Goal: Transaction & Acquisition: Purchase product/service

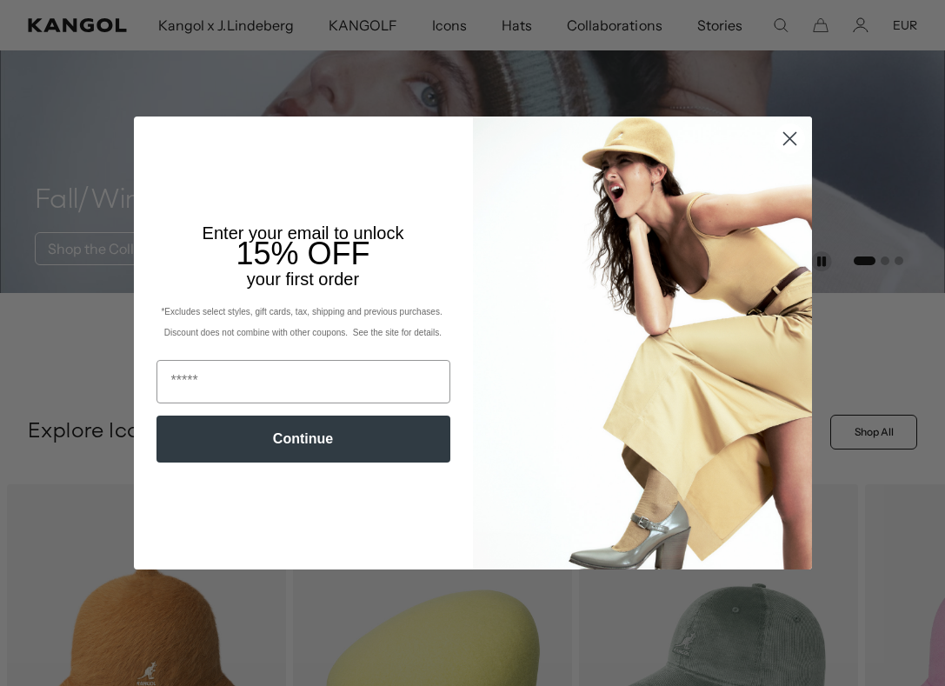
click at [791, 145] on circle "Close dialog" at bounding box center [789, 138] width 29 height 29
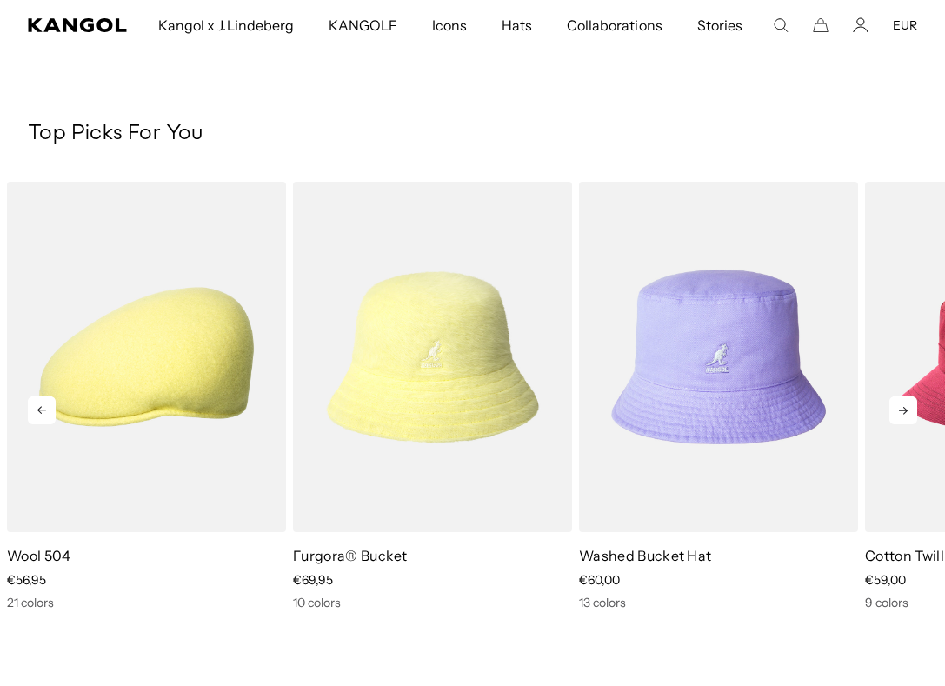
scroll to position [0, 358]
click at [904, 413] on icon at bounding box center [903, 410] width 28 height 28
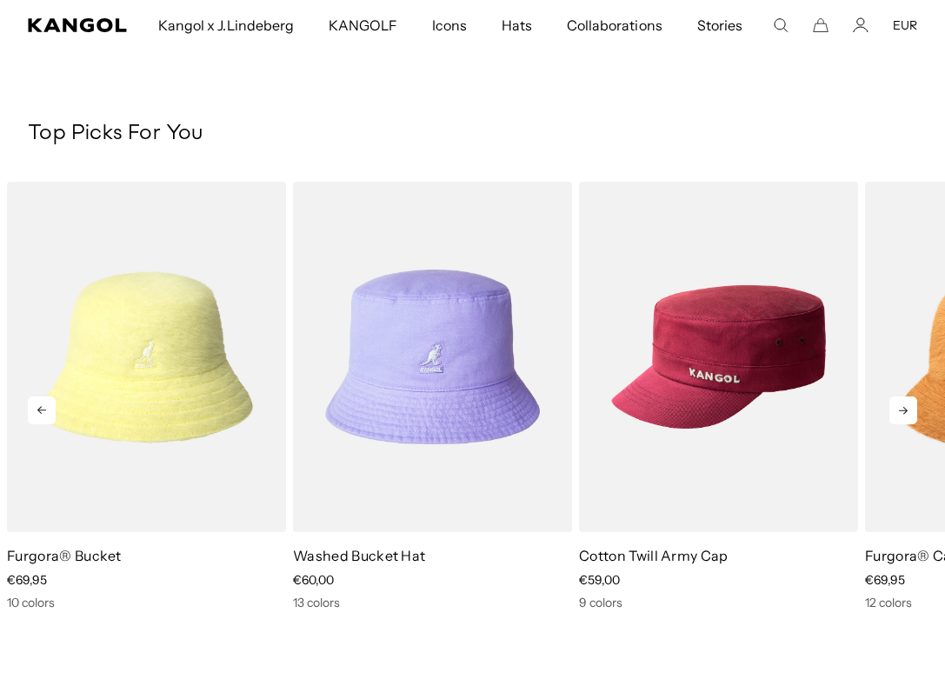
click at [904, 413] on icon at bounding box center [903, 410] width 28 height 28
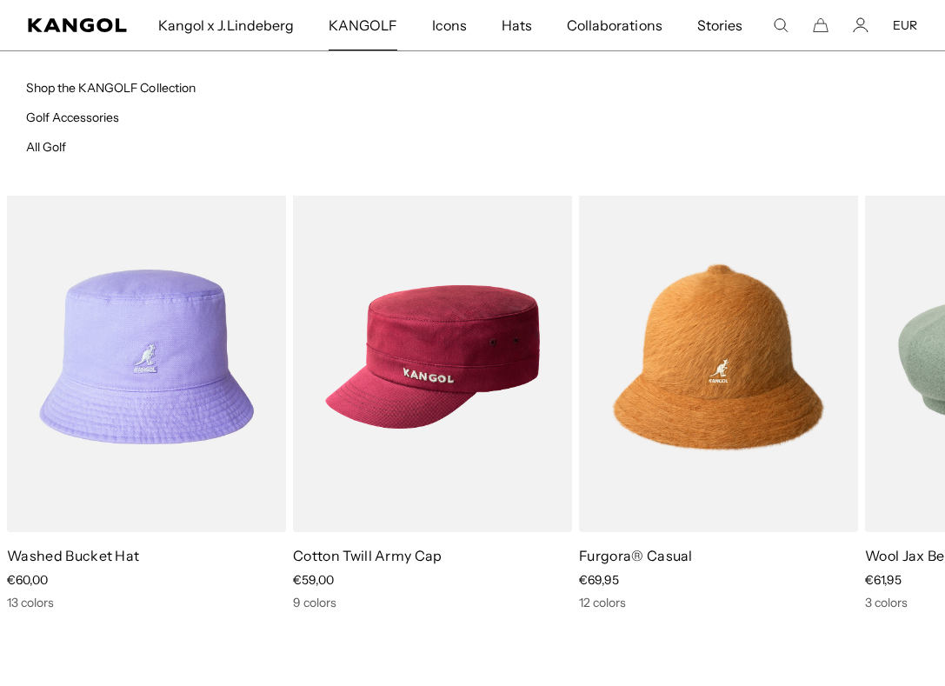
scroll to position [0, 0]
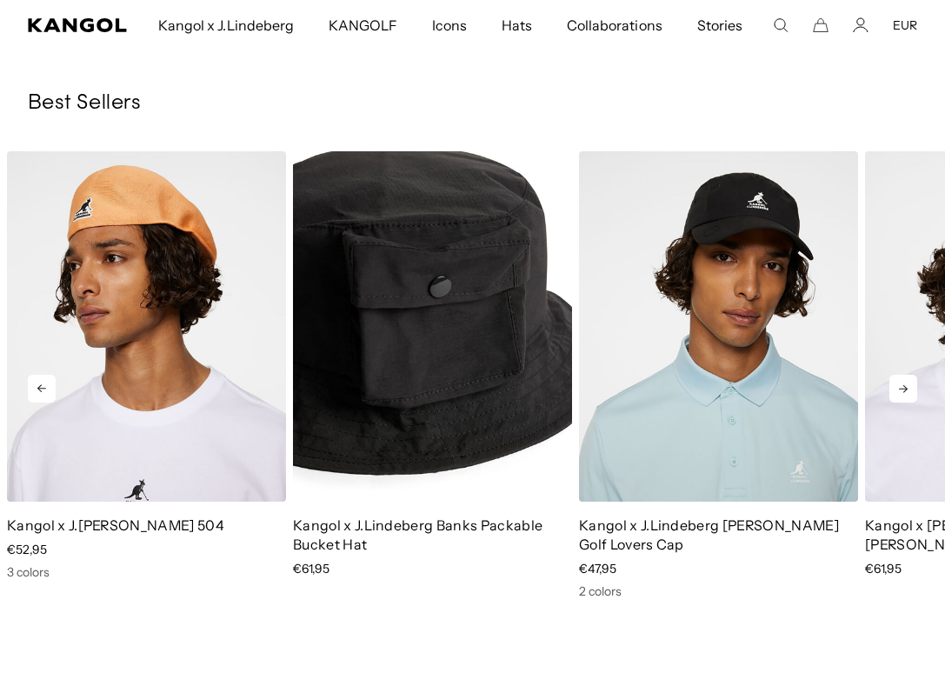
scroll to position [2219, 0]
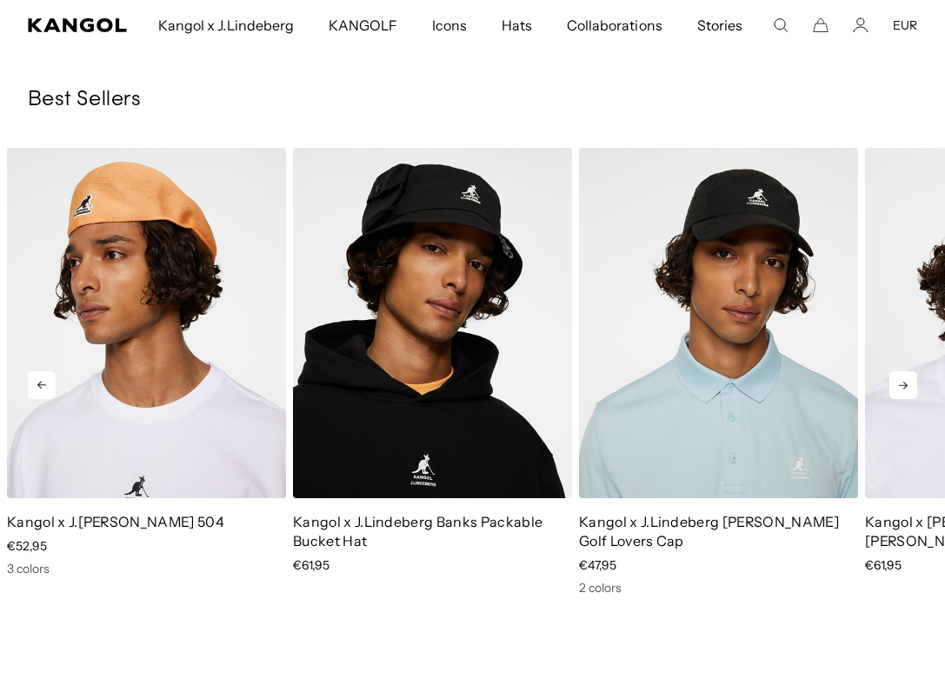
click at [904, 371] on icon at bounding box center [903, 385] width 28 height 28
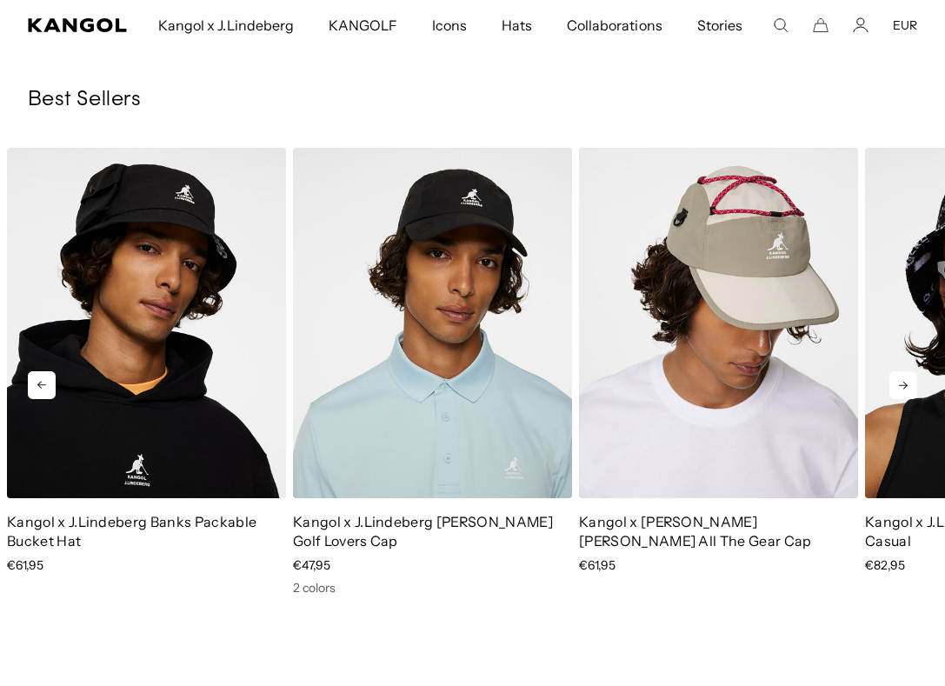
click at [904, 371] on icon at bounding box center [903, 385] width 28 height 28
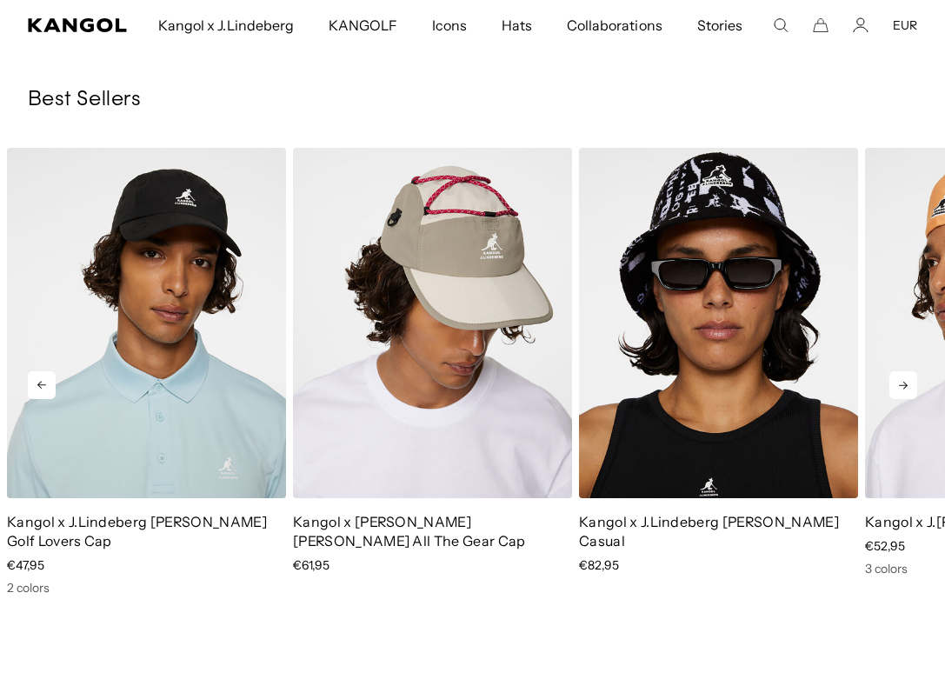
click at [904, 371] on icon at bounding box center [903, 385] width 28 height 28
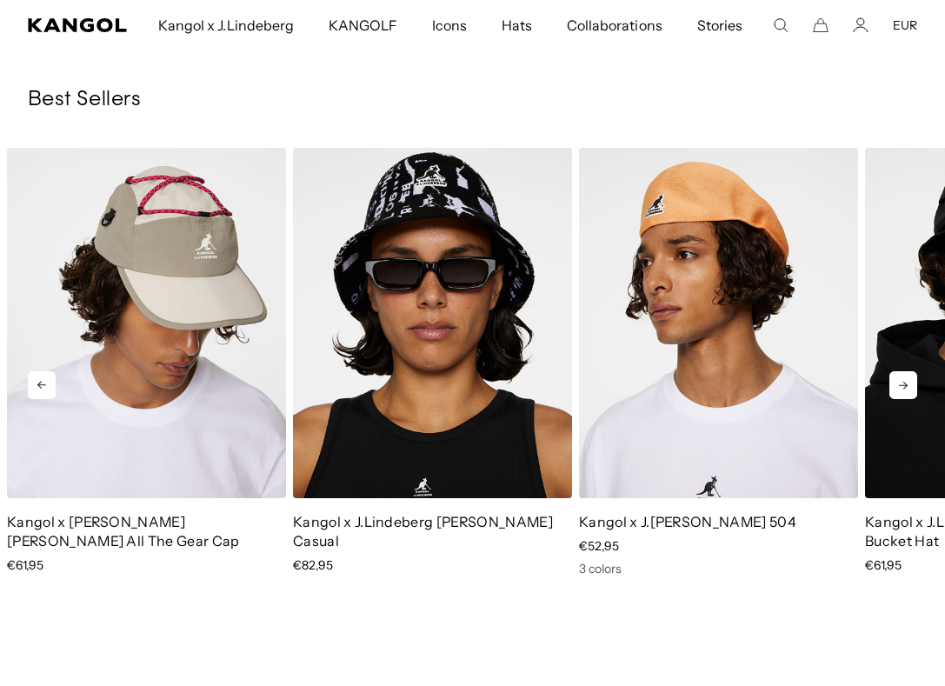
scroll to position [0, 358]
click at [904, 371] on icon at bounding box center [903, 385] width 28 height 28
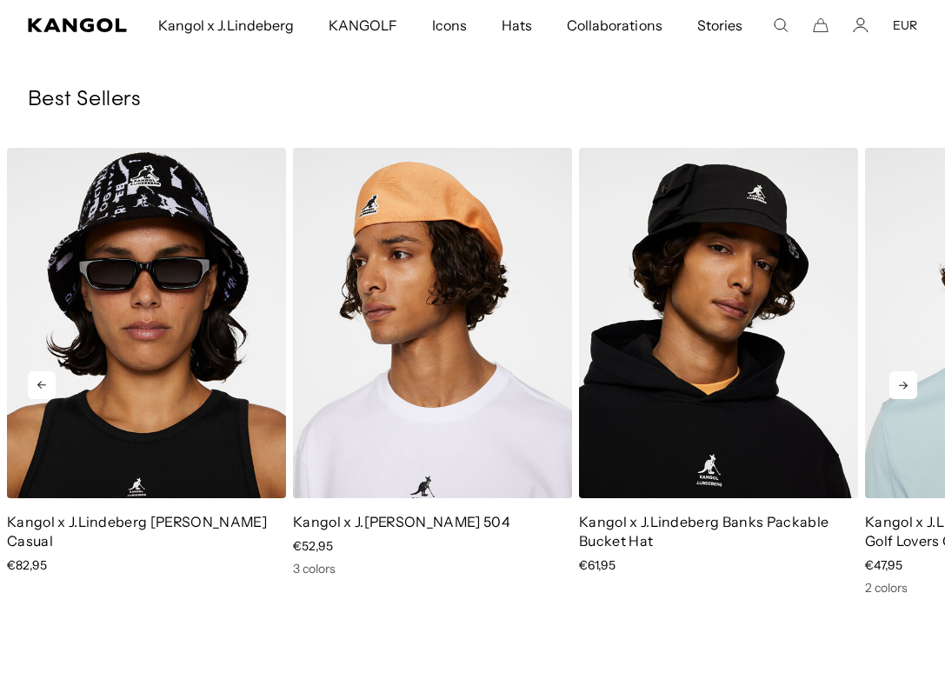
click at [904, 371] on icon at bounding box center [903, 385] width 28 height 28
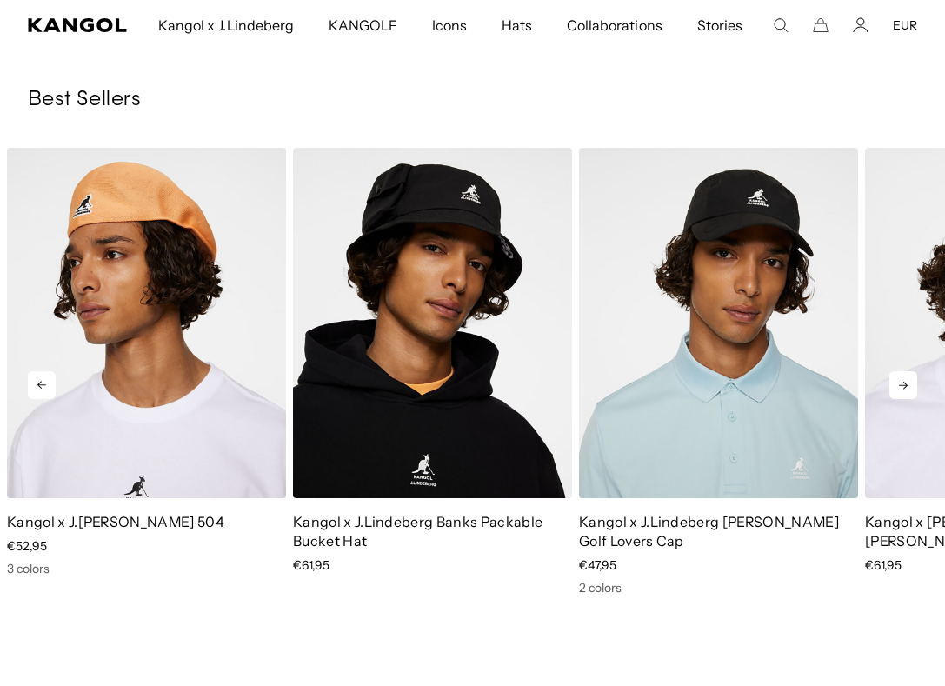
click at [904, 371] on icon at bounding box center [903, 385] width 28 height 28
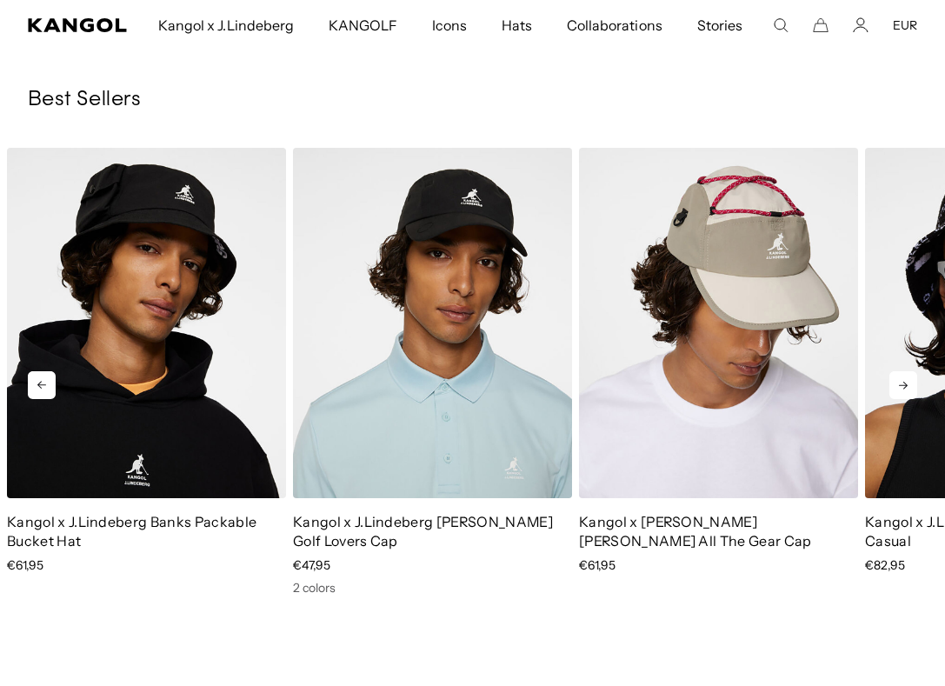
click at [904, 371] on icon at bounding box center [903, 385] width 28 height 28
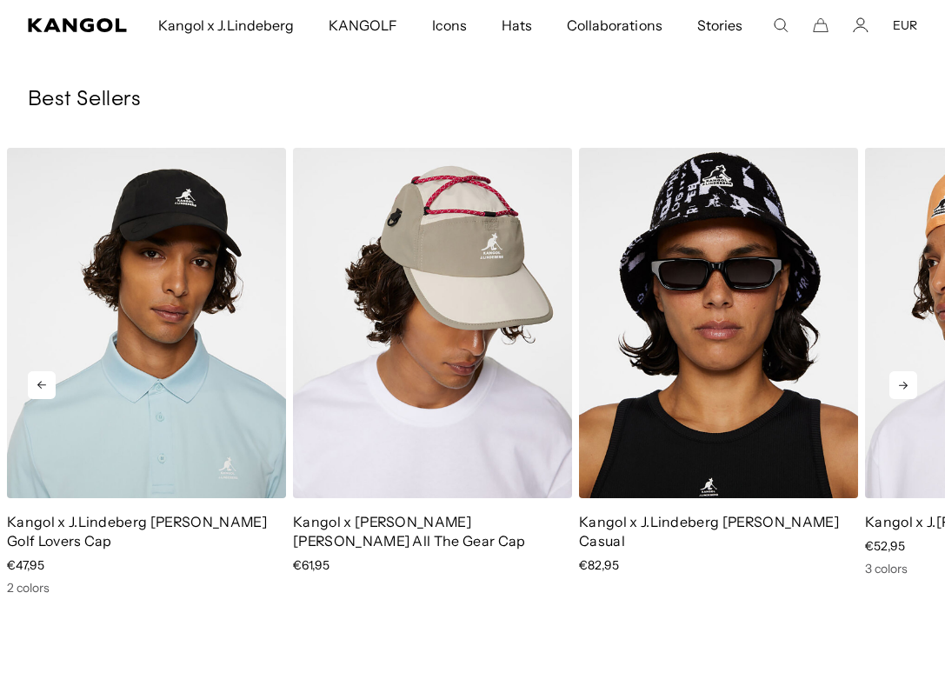
click at [904, 371] on icon at bounding box center [903, 385] width 28 height 28
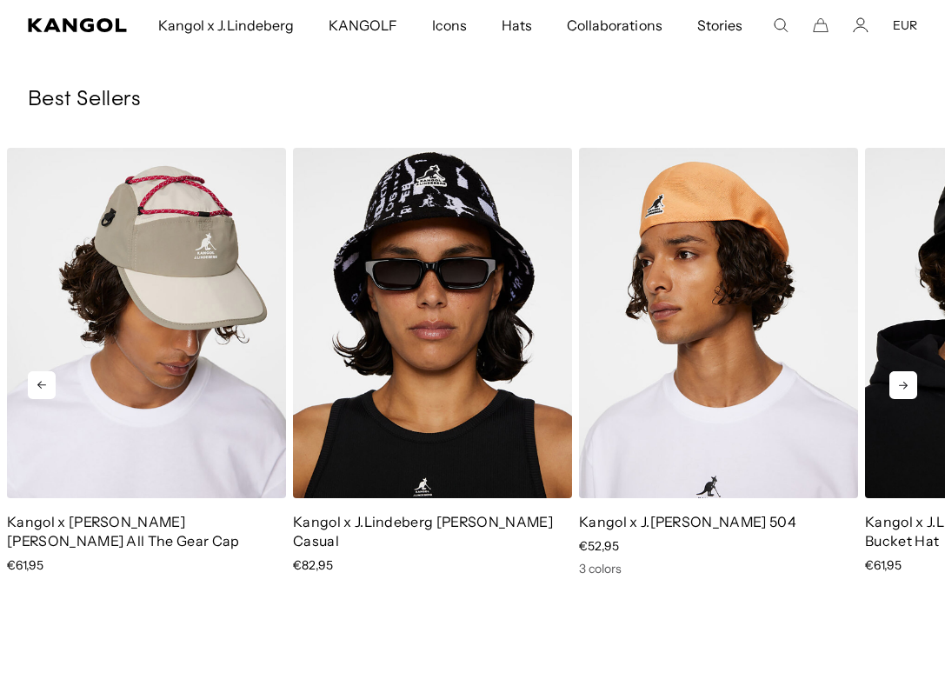
scroll to position [0, 0]
click at [904, 371] on icon at bounding box center [903, 385] width 28 height 28
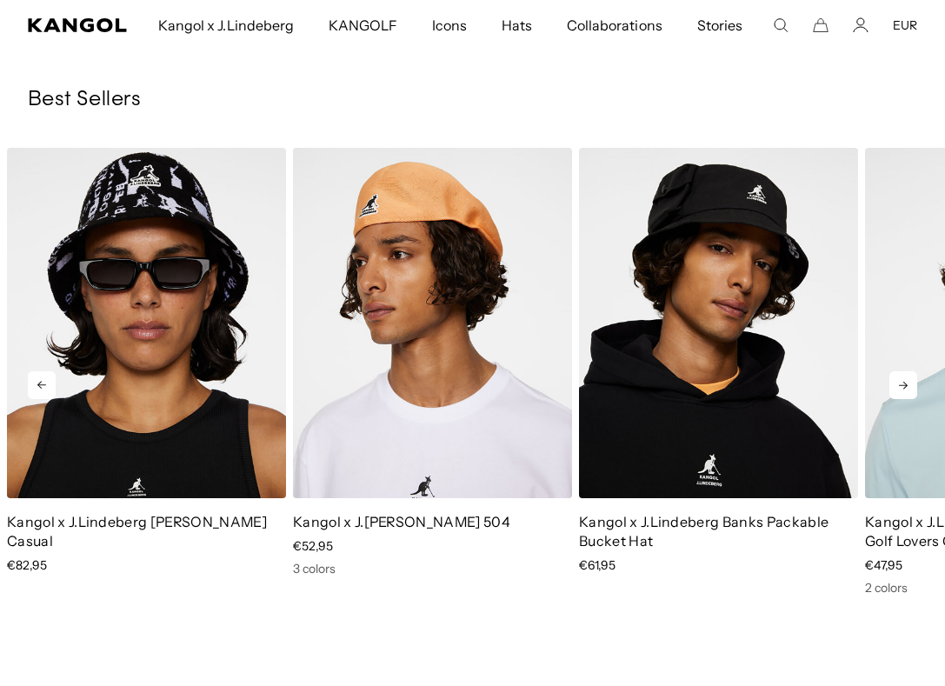
click at [904, 371] on icon at bounding box center [903, 385] width 28 height 28
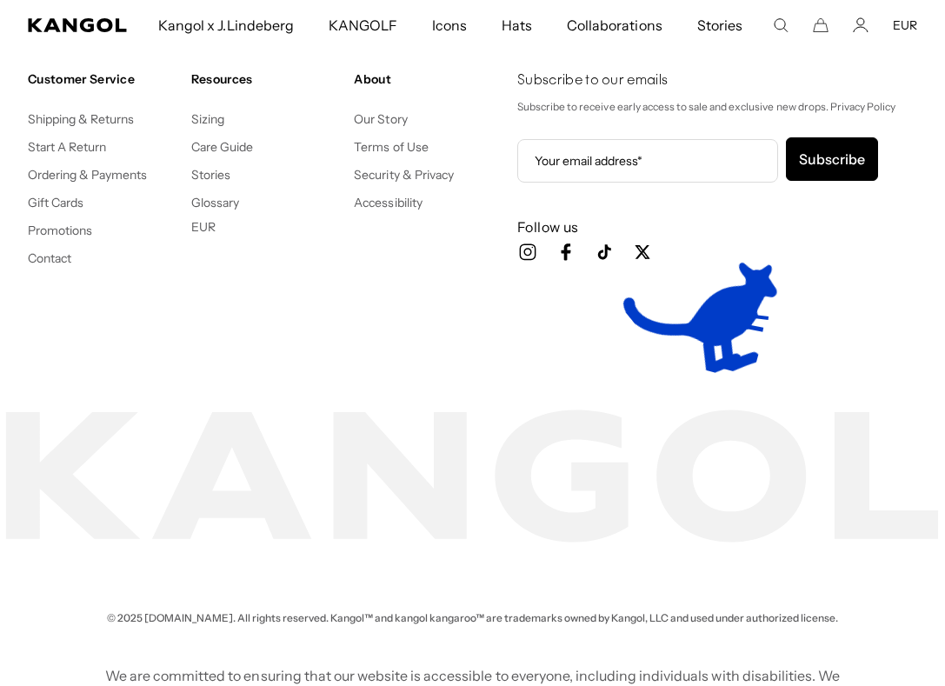
scroll to position [2933, 0]
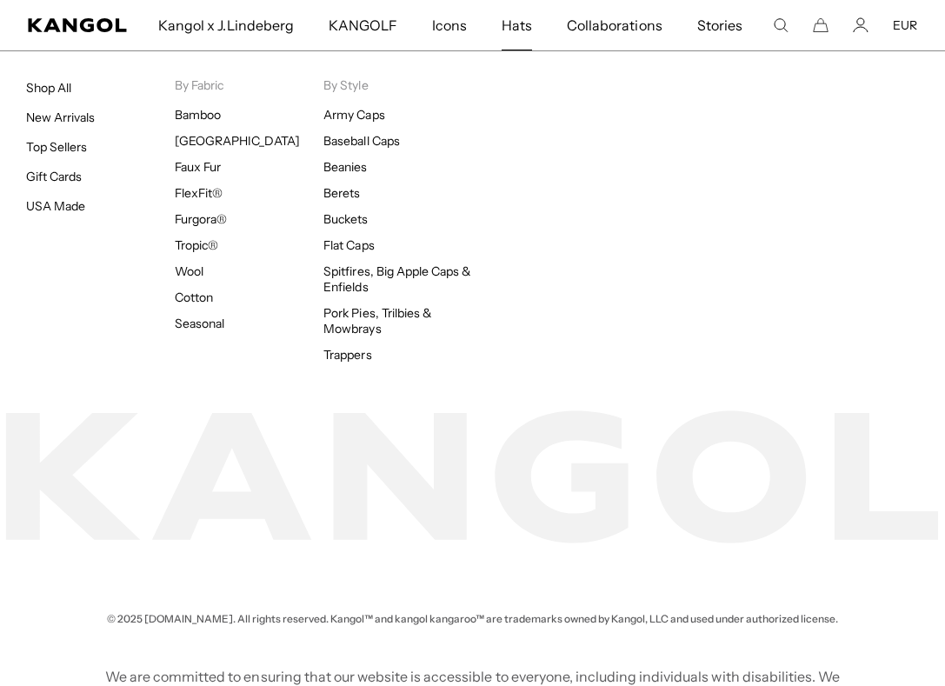
click at [514, 33] on span "Hats" at bounding box center [517, 25] width 30 height 50
click at [48, 88] on link "Shop All" at bounding box center [48, 88] width 45 height 16
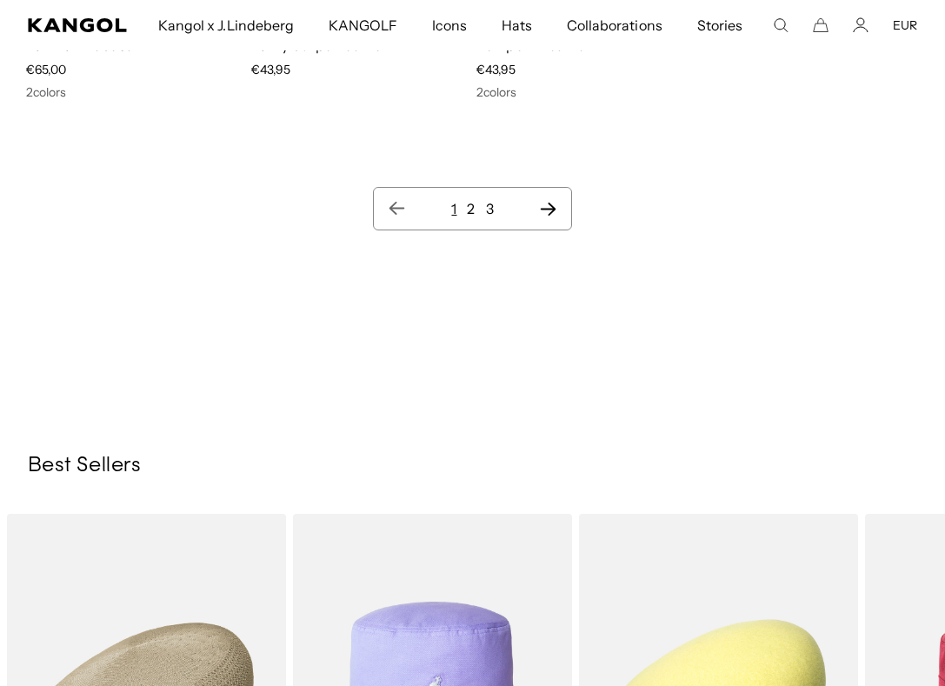
click at [471, 200] on link "2" at bounding box center [471, 208] width 8 height 17
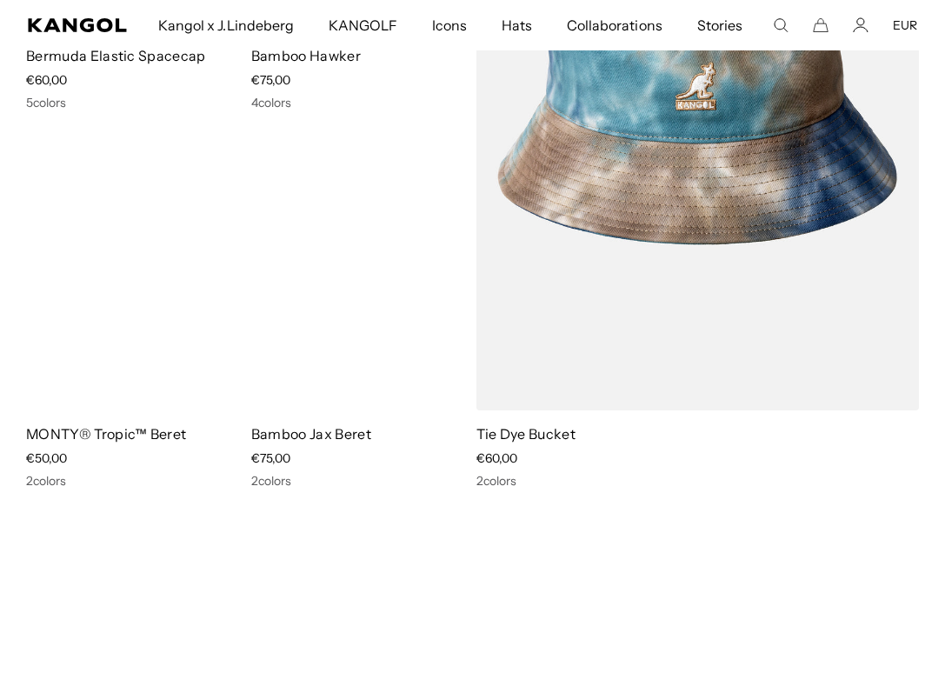
scroll to position [5094, 0]
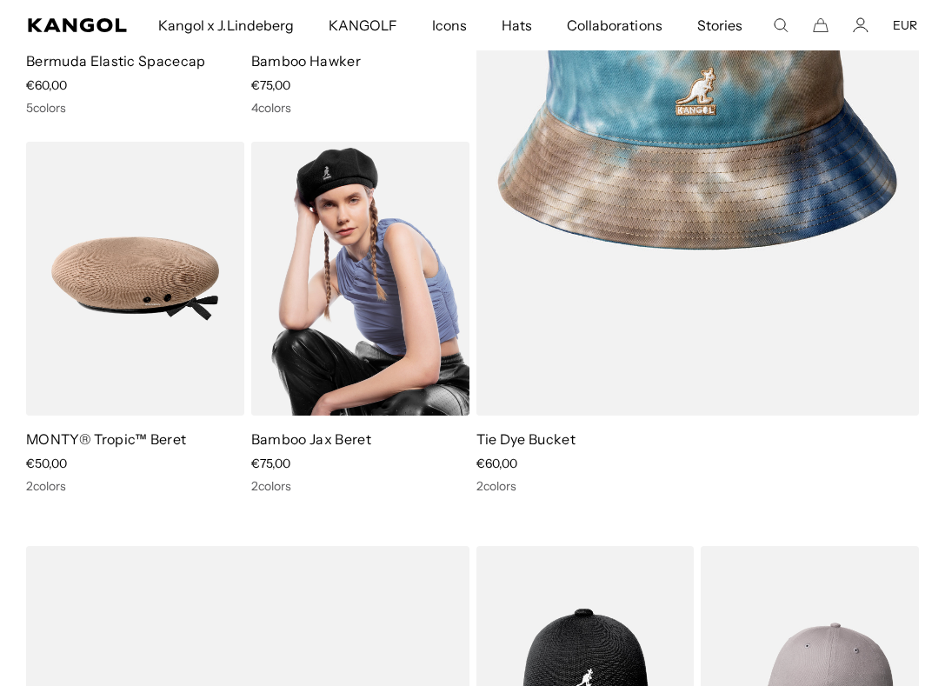
click at [415, 334] on img at bounding box center [360, 279] width 218 height 274
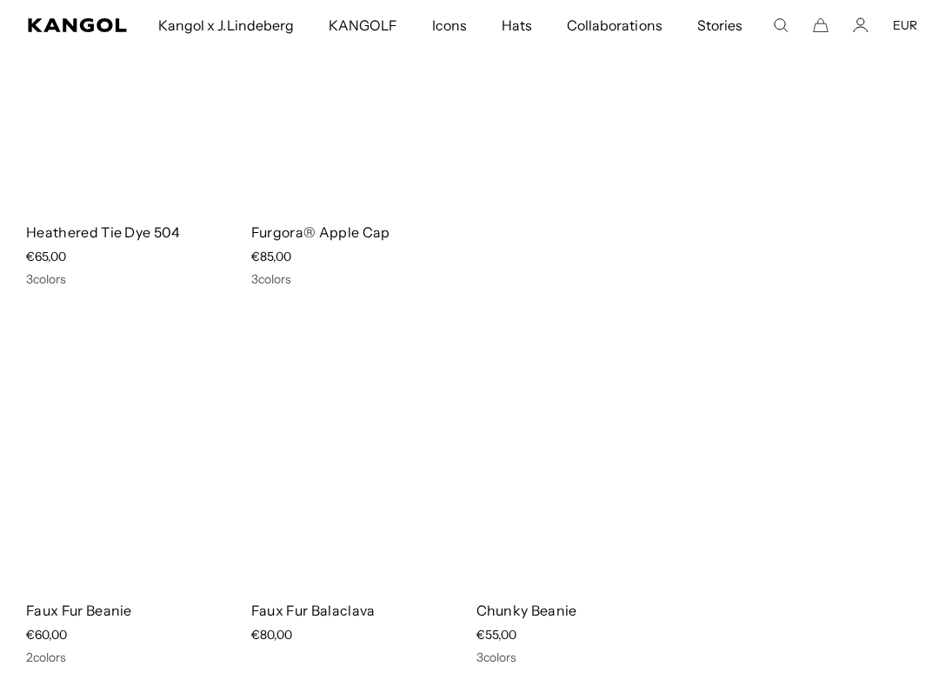
scroll to position [1805, 0]
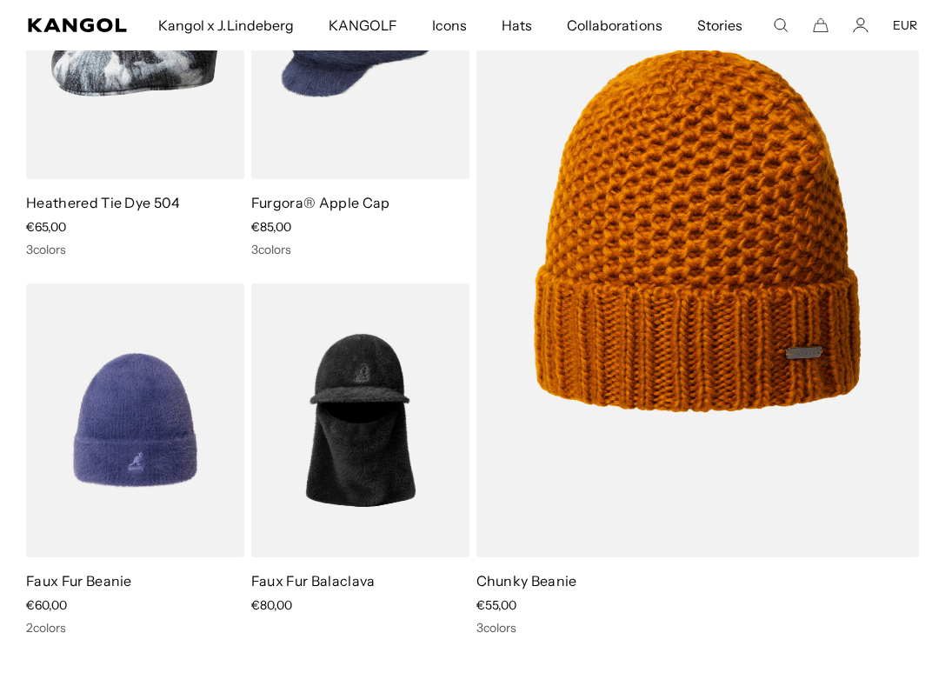
click at [929, 2] on comp-header "Kangol x J.Lindeberg Kangol x J.Lindeberg Men's Shop All Headwear Tops Outerwea…" at bounding box center [472, 25] width 945 height 50
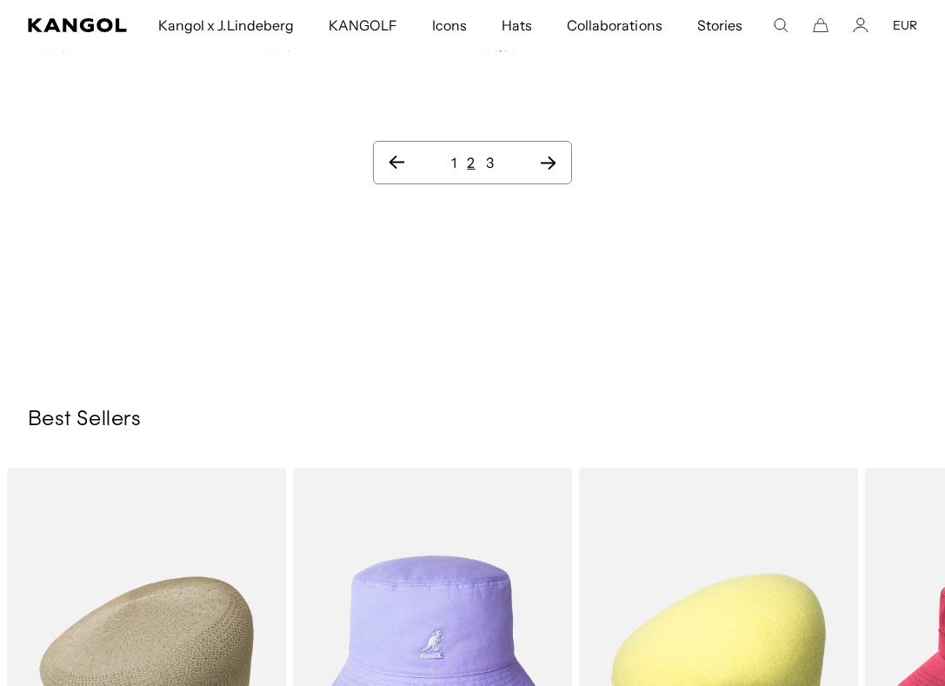
scroll to position [14994, 0]
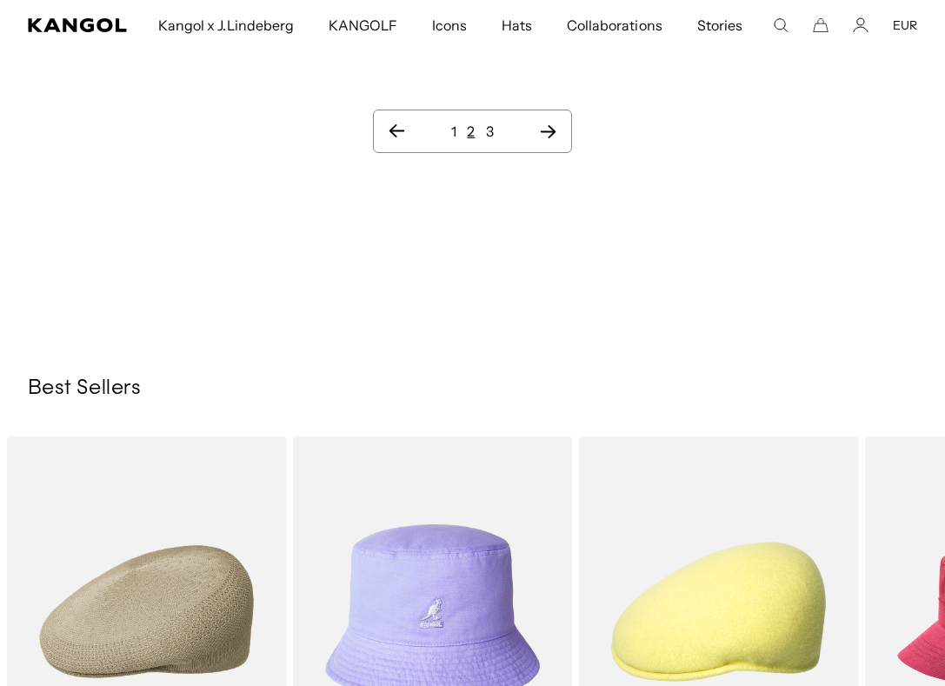
click at [493, 123] on link "3" at bounding box center [490, 131] width 8 height 17
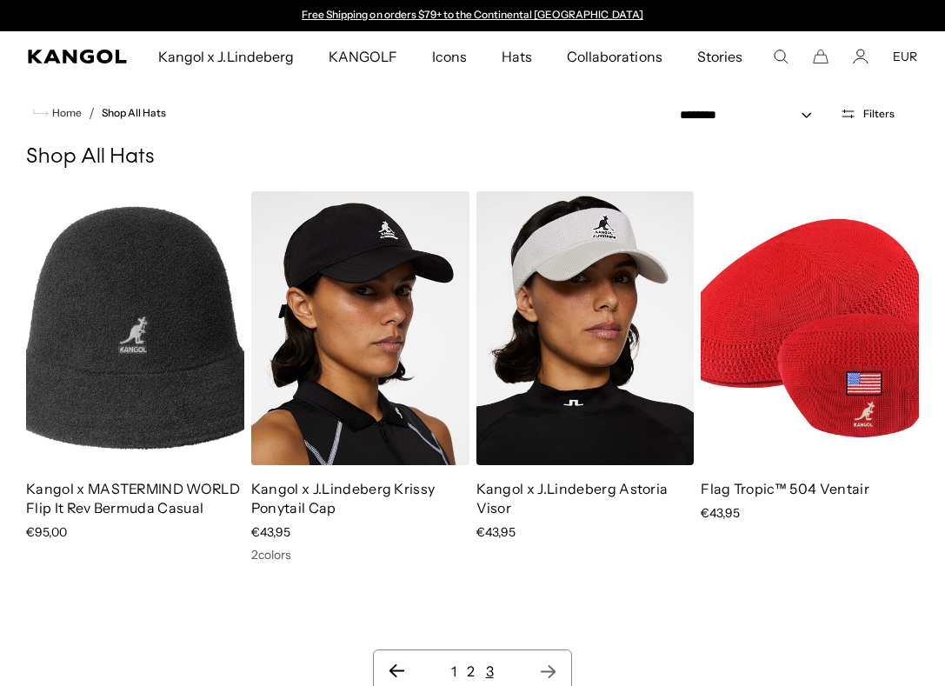
click at [455, 672] on link "1" at bounding box center [453, 670] width 5 height 17
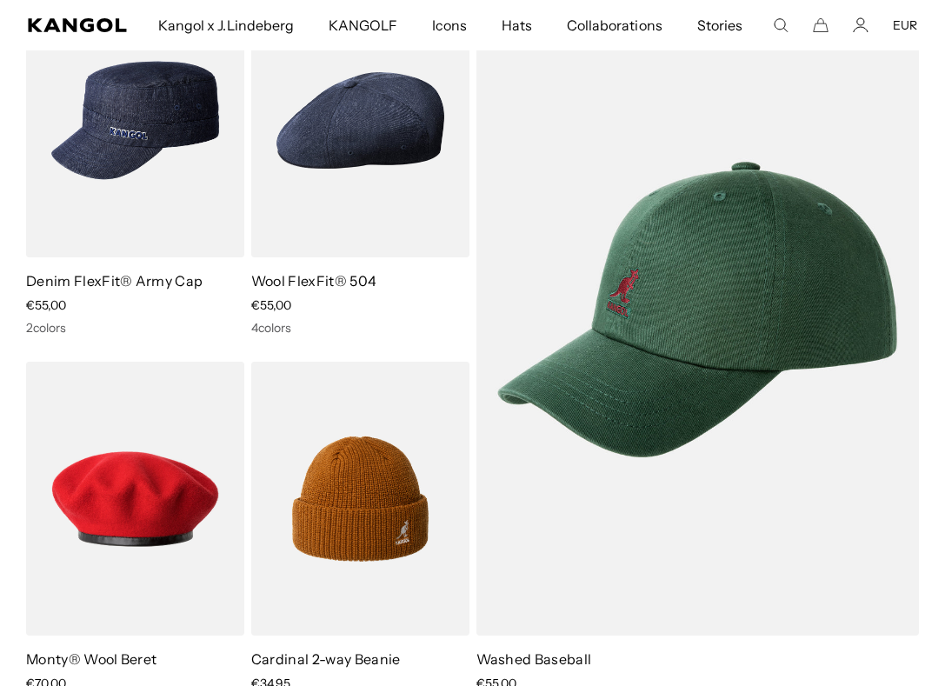
scroll to position [3312, 0]
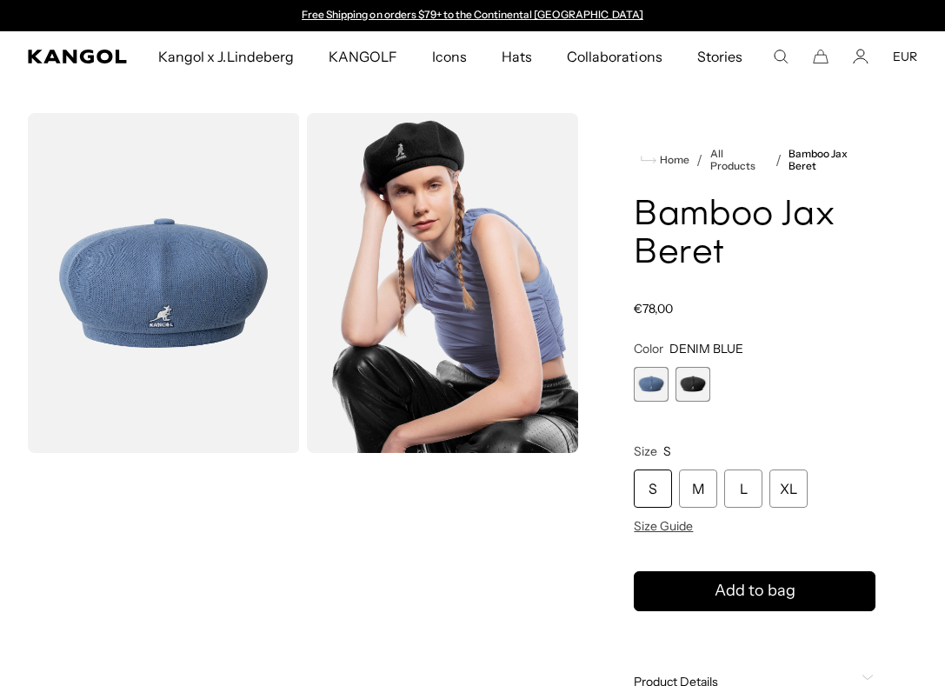
click at [699, 388] on span "2 of 2" at bounding box center [693, 384] width 35 height 35
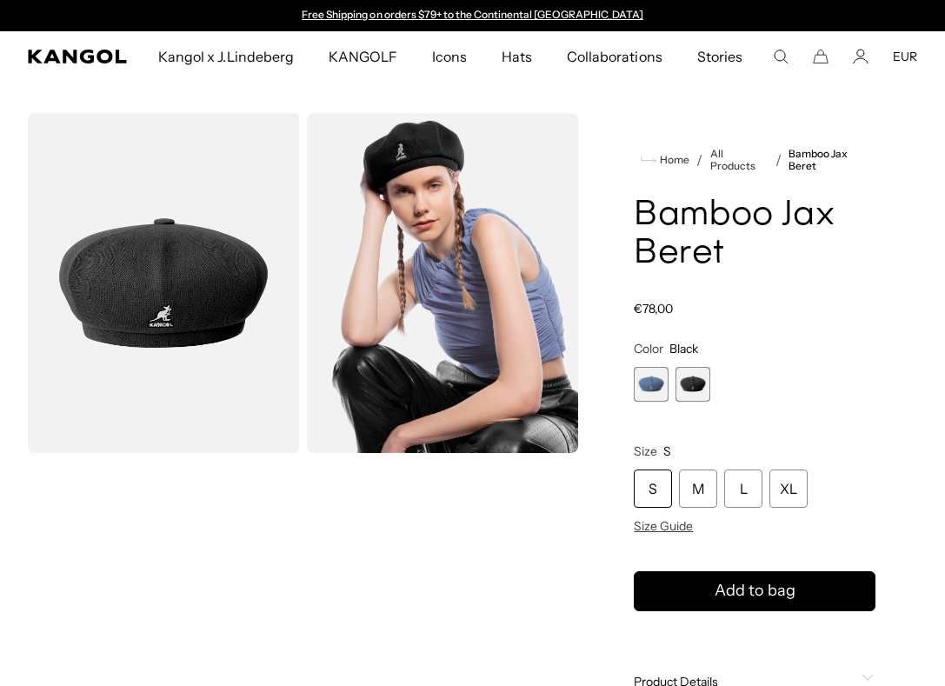
click at [162, 273] on img "Gallery Viewer" at bounding box center [164, 283] width 272 height 340
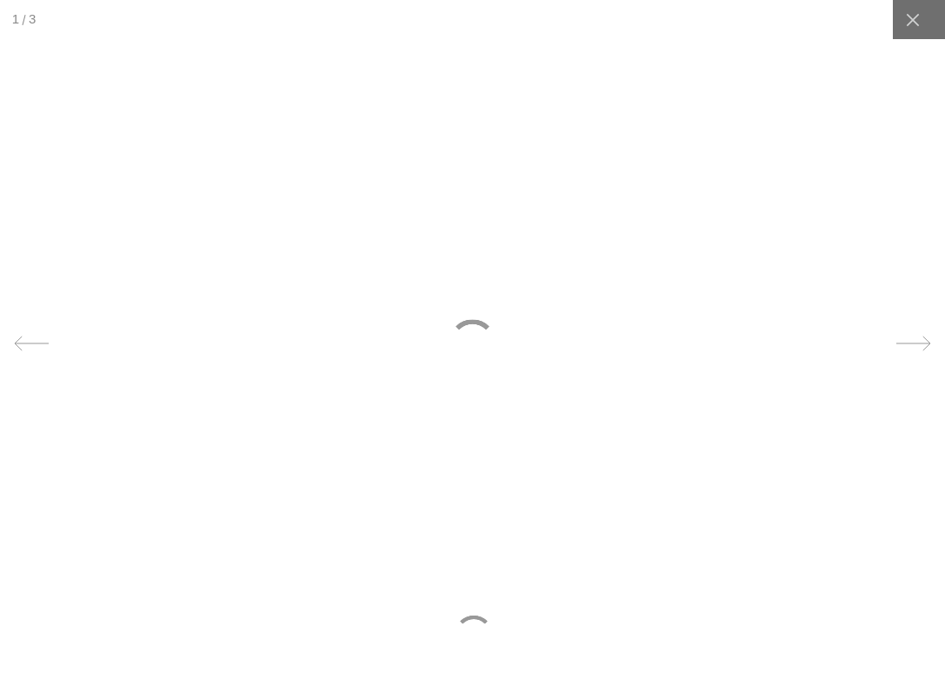
scroll to position [0, 358]
click at [917, 341] on icon at bounding box center [913, 343] width 35 height 35
click at [927, 13] on div at bounding box center [912, 19] width 39 height 39
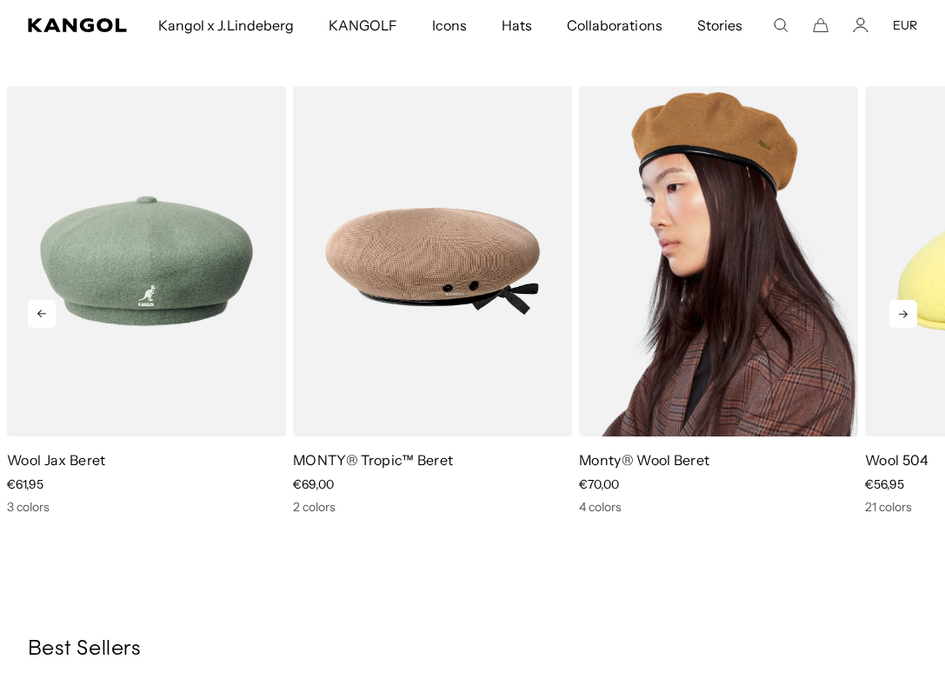
scroll to position [950, 0]
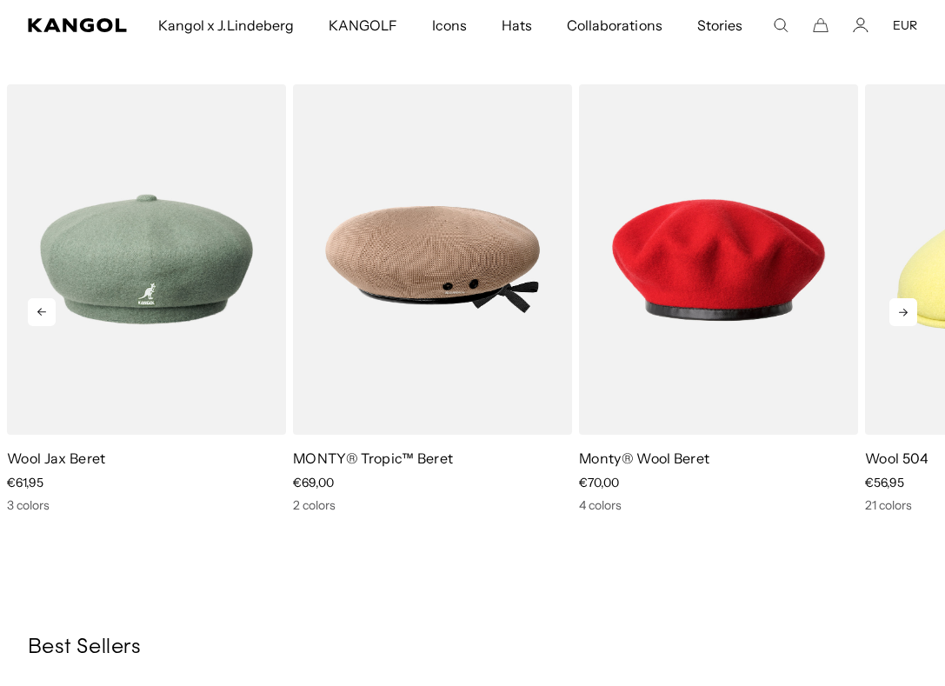
click at [909, 311] on icon at bounding box center [903, 312] width 28 height 28
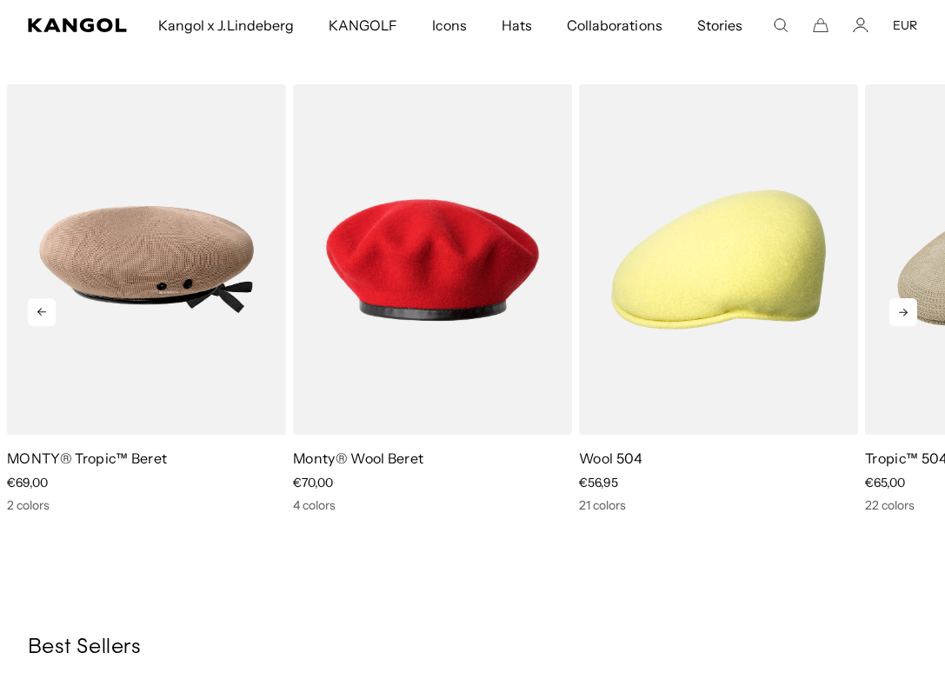
scroll to position [0, 358]
click at [908, 311] on icon at bounding box center [903, 312] width 28 height 28
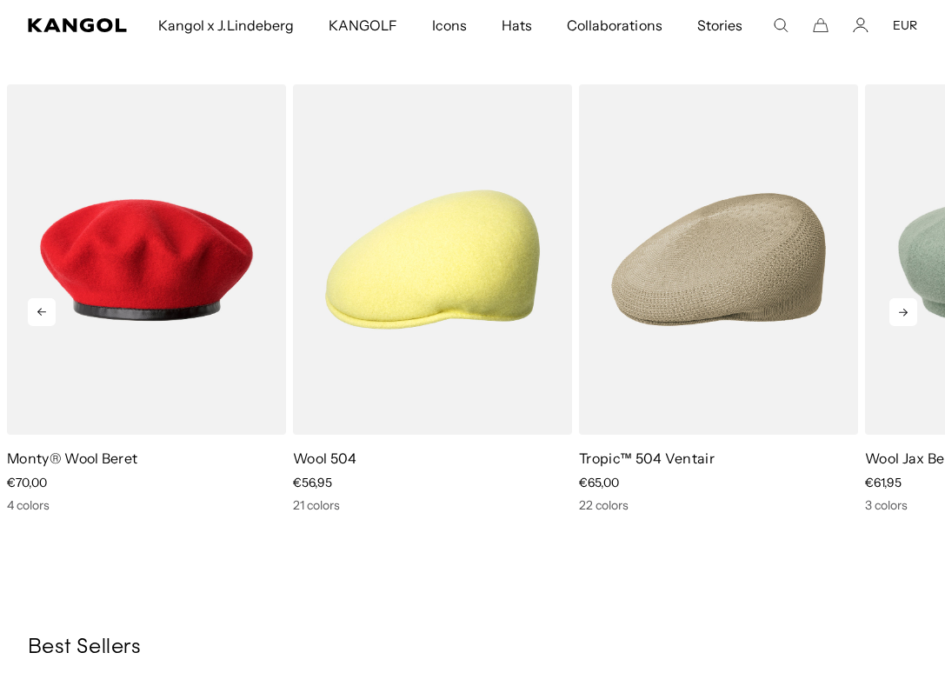
click at [908, 311] on icon at bounding box center [903, 312] width 28 height 28
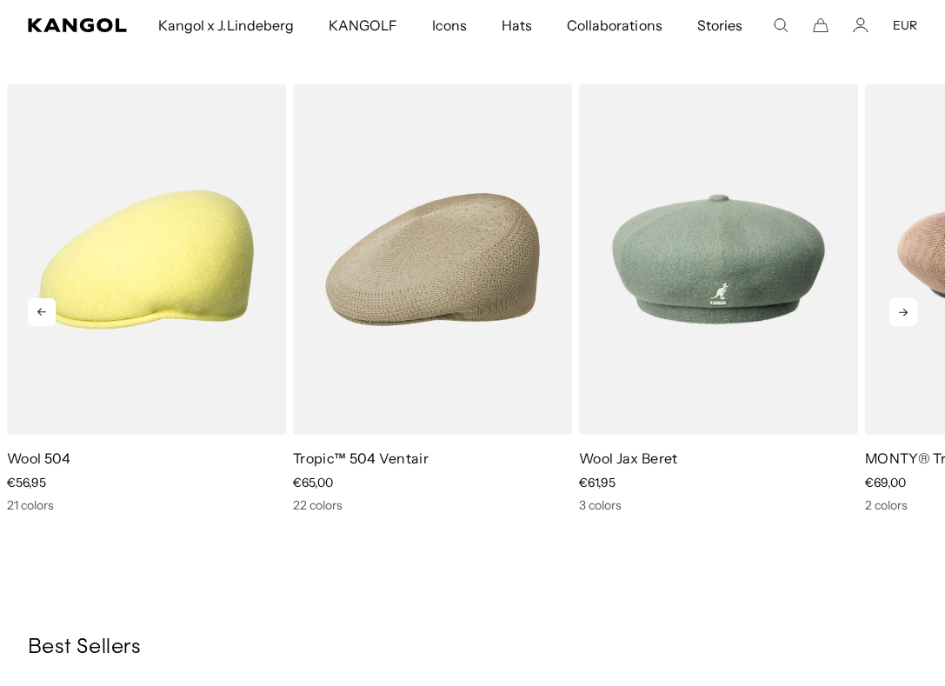
click at [908, 311] on icon at bounding box center [903, 312] width 28 height 28
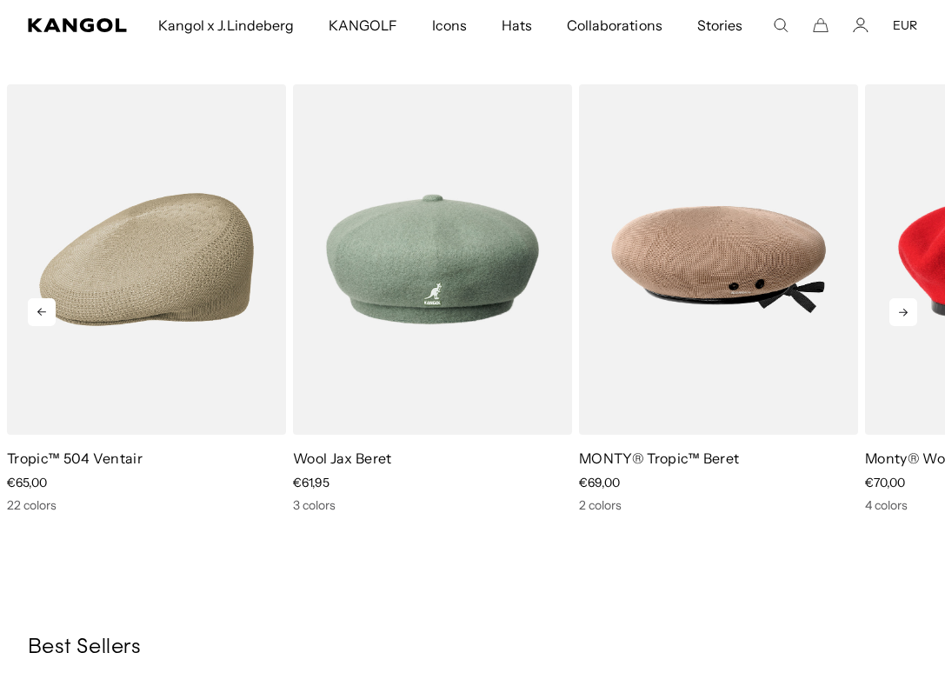
click at [908, 311] on icon at bounding box center [903, 312] width 28 height 28
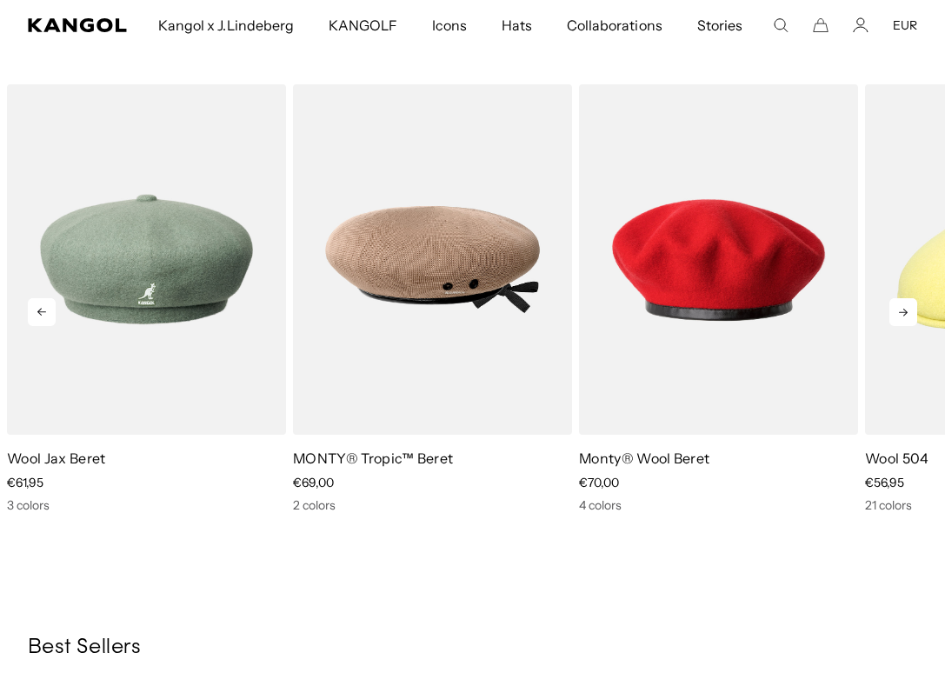
scroll to position [0, 0]
click at [908, 311] on icon at bounding box center [903, 312] width 28 height 28
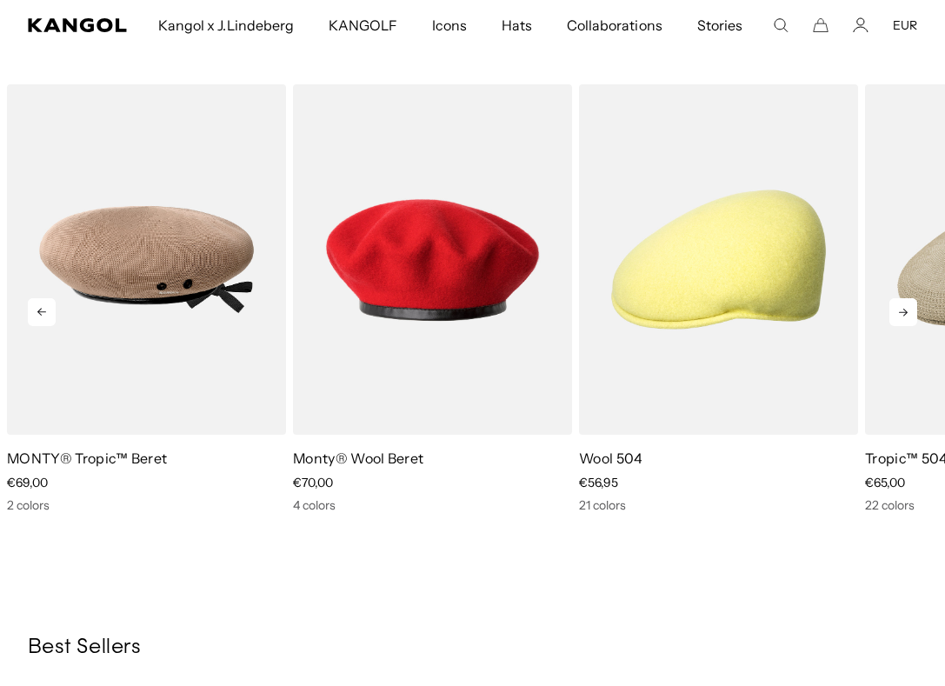
click at [908, 311] on icon at bounding box center [903, 312] width 28 height 28
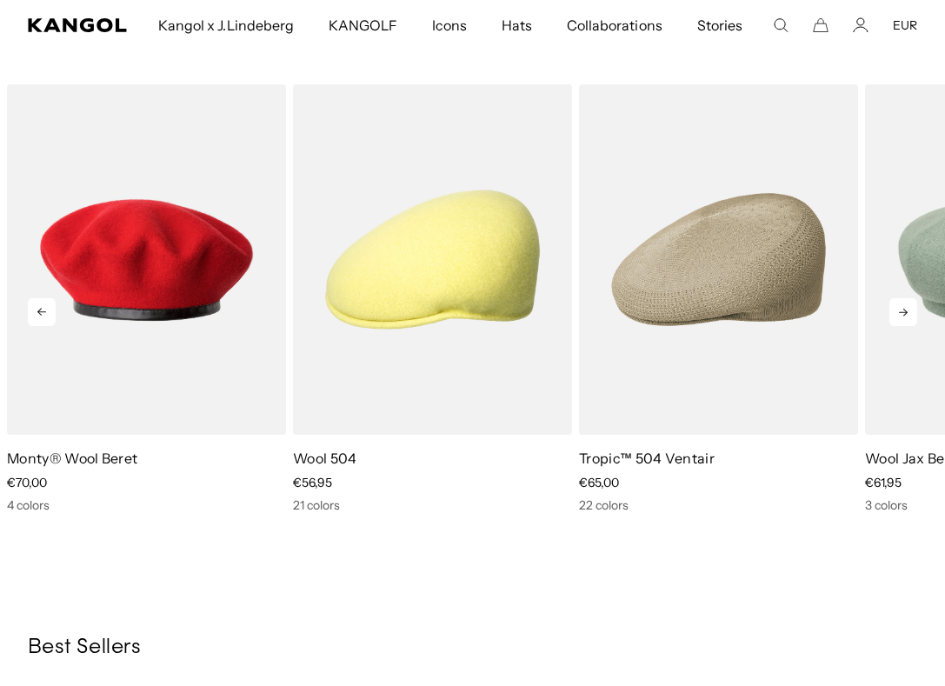
click at [908, 311] on icon at bounding box center [903, 312] width 28 height 28
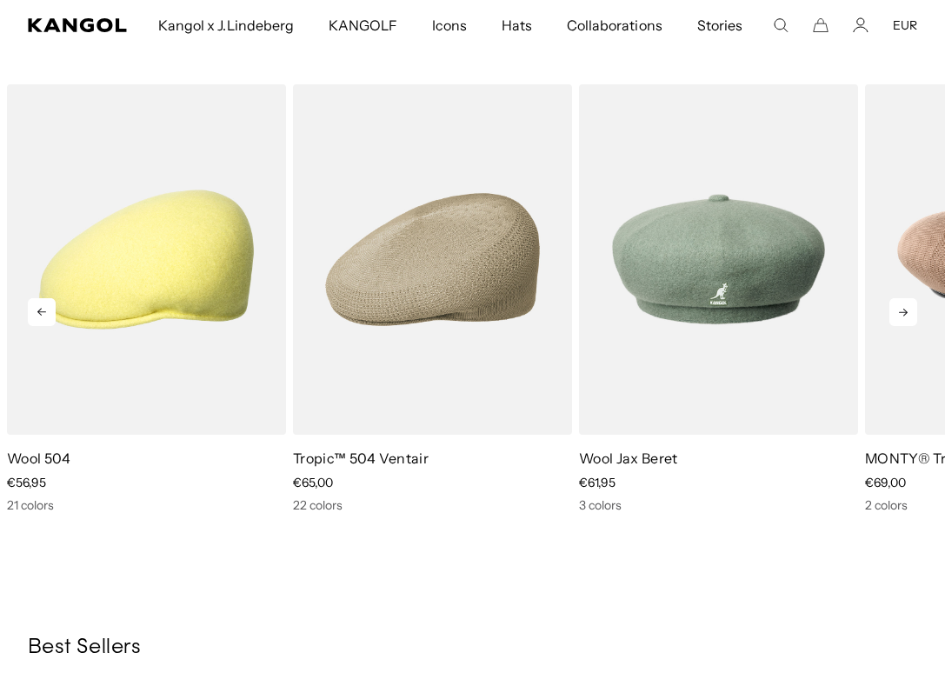
click at [908, 311] on icon at bounding box center [903, 312] width 28 height 28
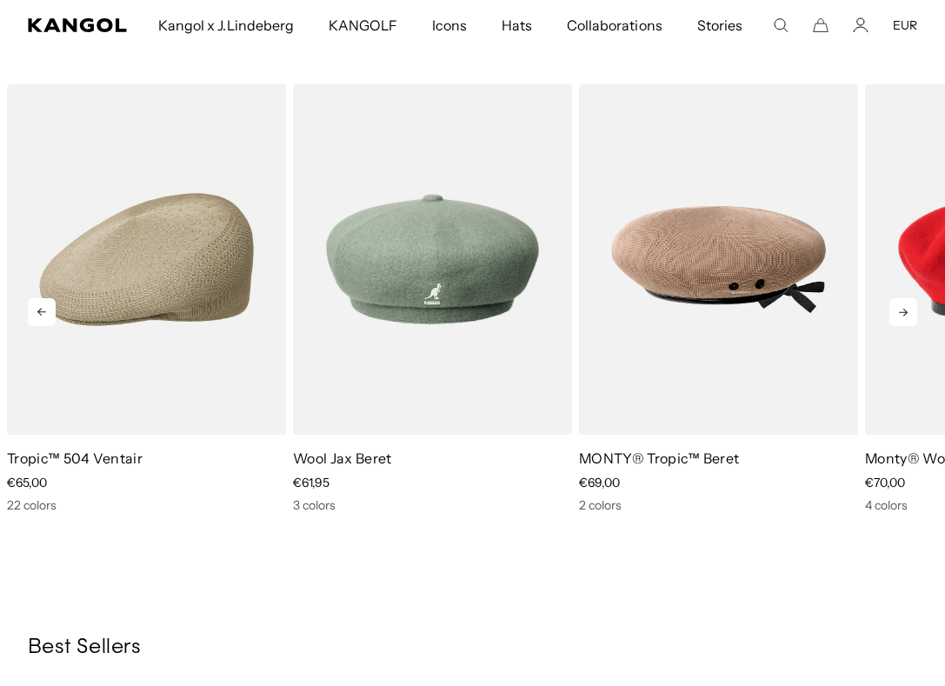
click at [908, 311] on icon at bounding box center [903, 312] width 28 height 28
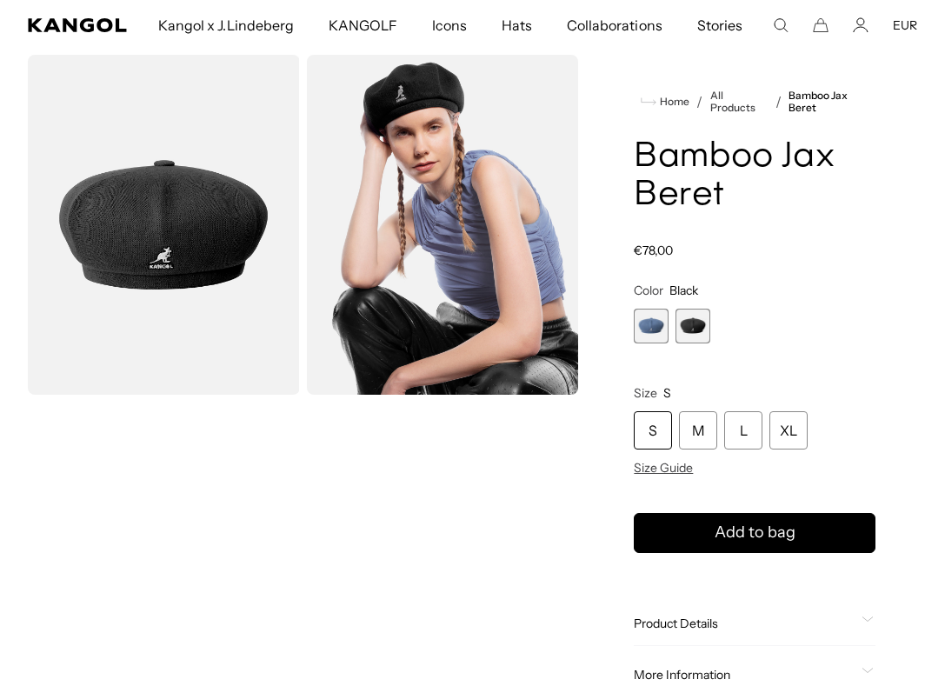
scroll to position [56, 0]
